Goal: Navigation & Orientation: Go to known website

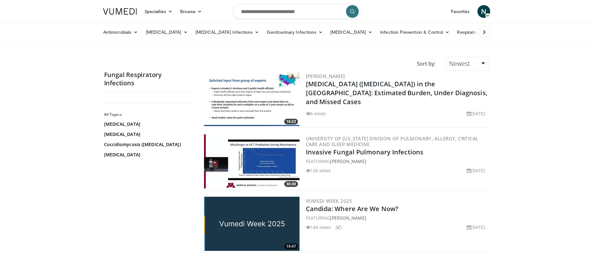
click at [123, 13] on img at bounding box center [120, 11] width 34 height 6
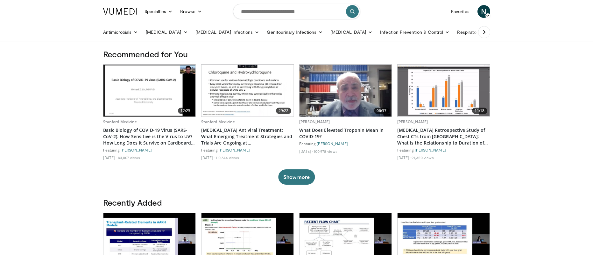
click at [486, 17] on icon at bounding box center [487, 15] width 4 height 4
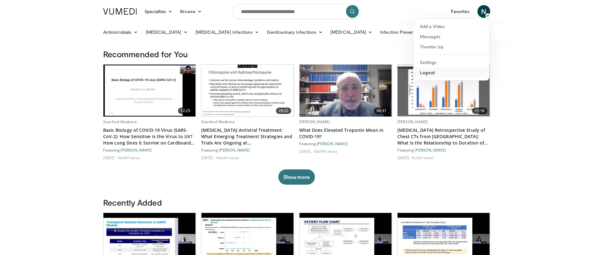
click at [431, 74] on link "Logout" at bounding box center [451, 72] width 76 height 10
